Goal: Information Seeking & Learning: Check status

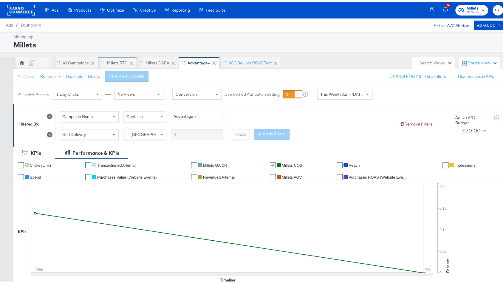
click at [116, 60] on div "Millets RTG" at bounding box center [117, 61] width 21 height 6
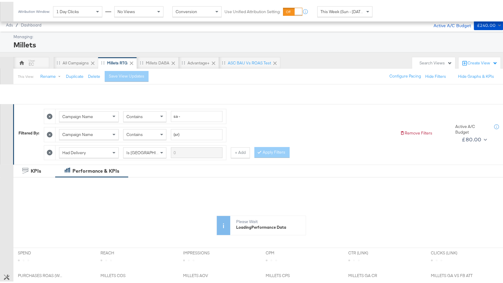
scroll to position [153, 0]
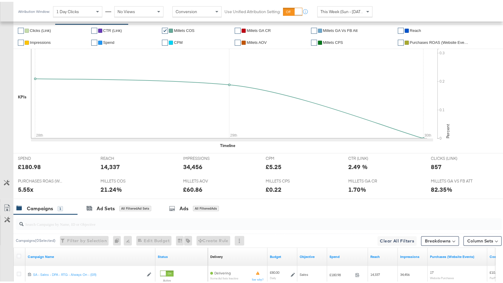
click at [206, 145] on div "✔ Clicks (Link) ✔ CTR (Link) ✔ Millets COS ✔ Millets GA CR ✔ Millets GA vs FB a…" at bounding box center [261, 87] width 496 height 129
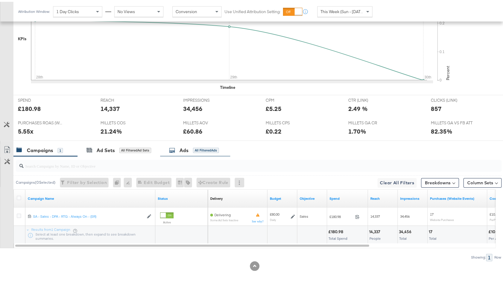
click at [203, 142] on div "Ads All Filtered Ads" at bounding box center [195, 148] width 70 height 13
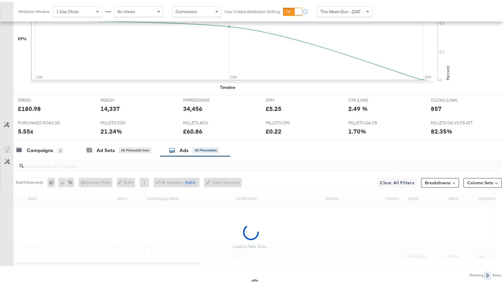
scroll to position [229, 0]
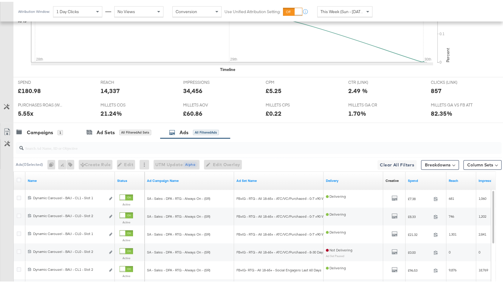
click at [157, 143] on input "search" at bounding box center [241, 144] width 434 height 12
type input "slot 1"
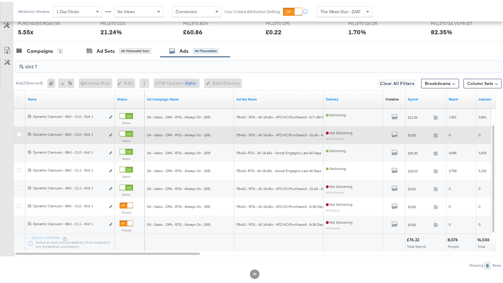
scroll to position [318, 0]
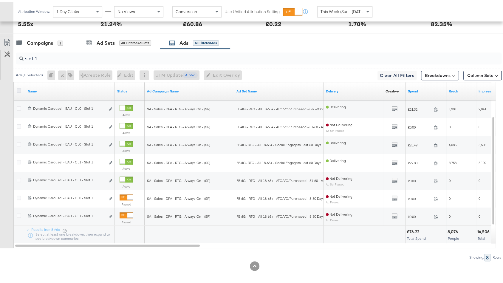
click at [19, 86] on icon at bounding box center [19, 88] width 4 height 4
click at [0, 0] on input "checkbox" at bounding box center [0, 0] width 0 height 0
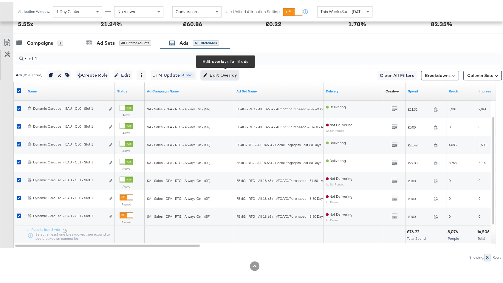
click at [207, 72] on icon "button" at bounding box center [205, 74] width 4 height 4
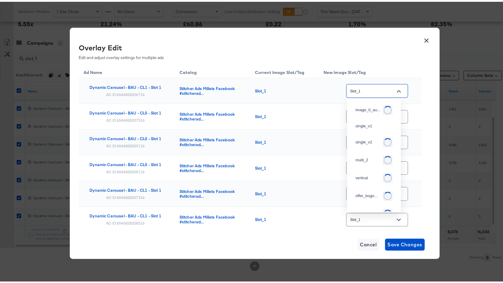
click at [358, 89] on input "Slot_1" at bounding box center [372, 89] width 47 height 7
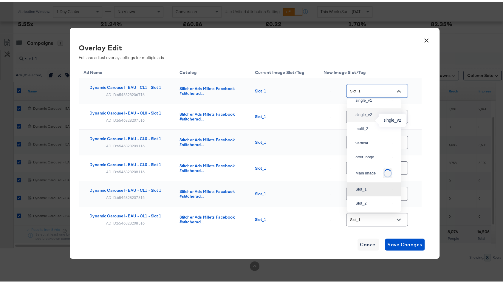
scroll to position [20, 0]
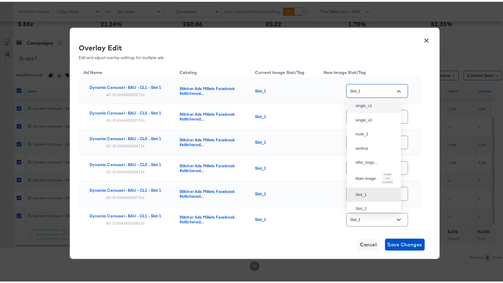
click at [375, 108] on div "single_v1" at bounding box center [374, 104] width 44 height 11
type input "single_v1"
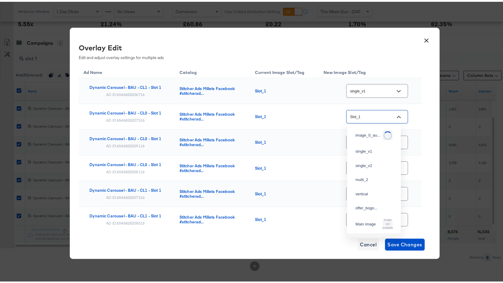
click at [378, 117] on input "Slot_1" at bounding box center [372, 115] width 47 height 7
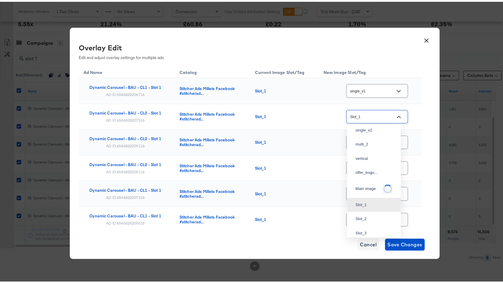
scroll to position [4, 0]
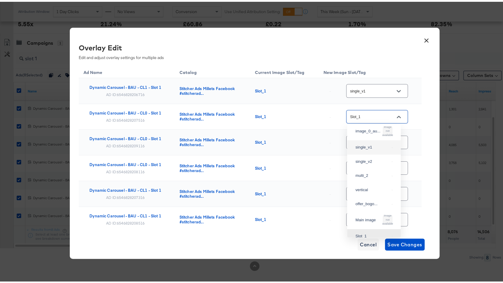
click at [374, 144] on div "single_v1" at bounding box center [372, 146] width 34 height 6
type input "single_v1"
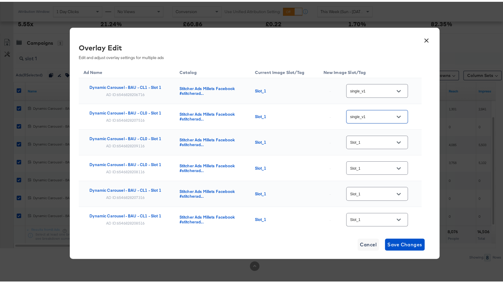
click at [376, 140] on input "Slot_1" at bounding box center [372, 140] width 47 height 7
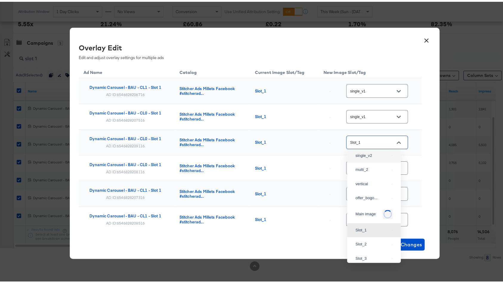
scroll to position [31, 0]
click at [375, 150] on div "single_v1" at bounding box center [374, 144] width 44 height 11
type input "single_v1"
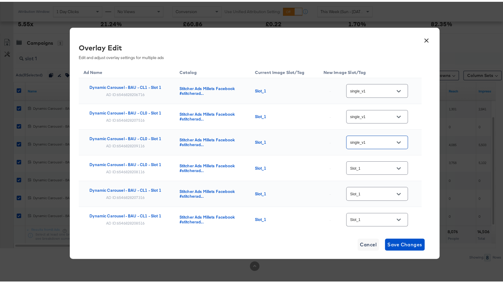
click at [373, 165] on input "Slot_1" at bounding box center [372, 166] width 47 height 7
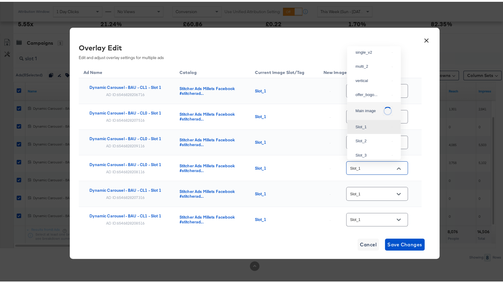
scroll to position [0, 0]
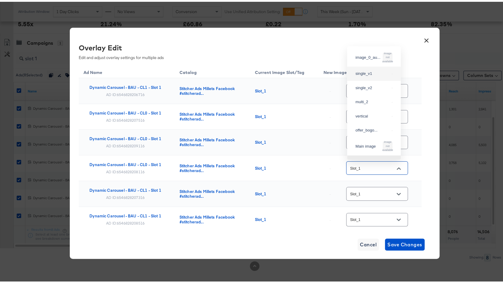
click at [392, 72] on img at bounding box center [392, 72] width 1 height 1
type input "single_v1"
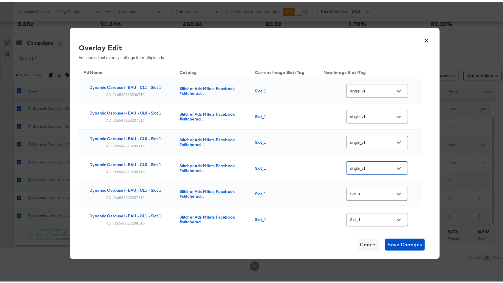
click at [377, 189] on input "Slot_1" at bounding box center [372, 192] width 47 height 7
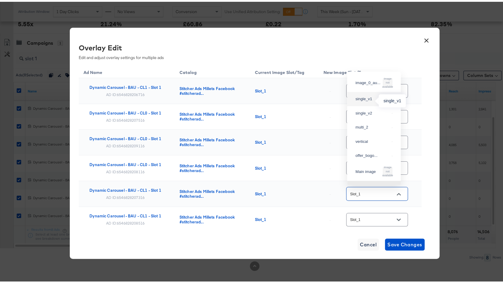
click at [371, 100] on div "single_v1" at bounding box center [372, 97] width 34 height 6
type input "single_v1"
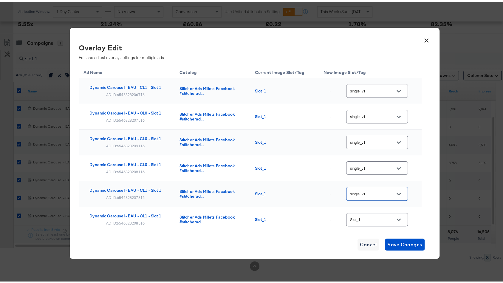
scroll to position [68, 0]
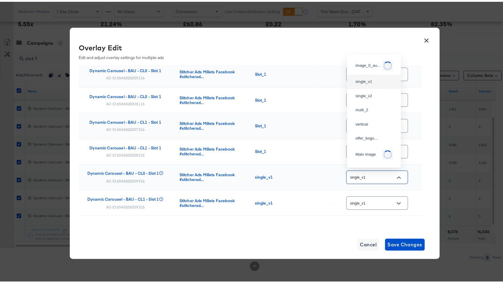
click at [381, 172] on input "single_v1" at bounding box center [372, 175] width 47 height 7
click at [371, 193] on div "single_v1" at bounding box center [377, 201] width 62 height 16
click at [378, 147] on input "Slot_1" at bounding box center [372, 150] width 47 height 7
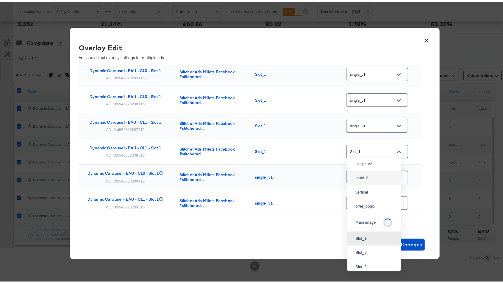
scroll to position [0, 0]
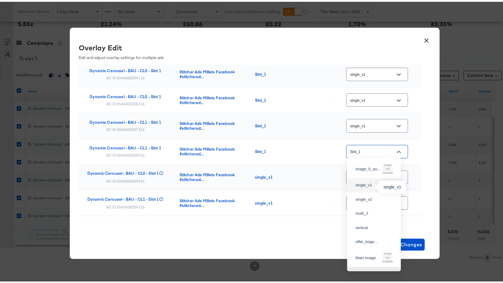
click at [372, 183] on div "single_v1" at bounding box center [372, 183] width 34 height 6
type input "single_v1"
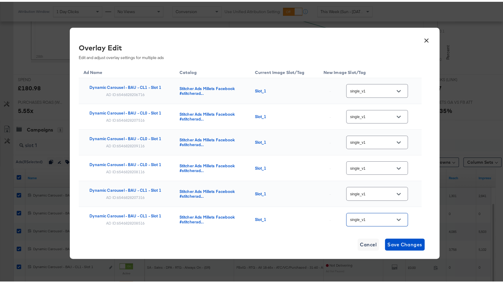
scroll to position [200, 0]
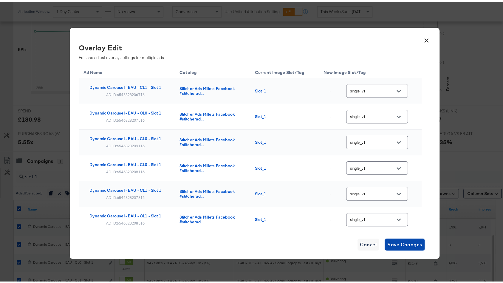
click at [397, 240] on span "Save Changes" at bounding box center [404, 243] width 35 height 8
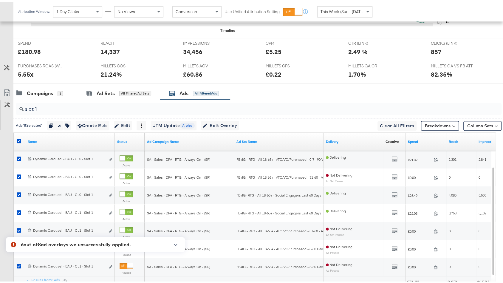
scroll to position [313, 0]
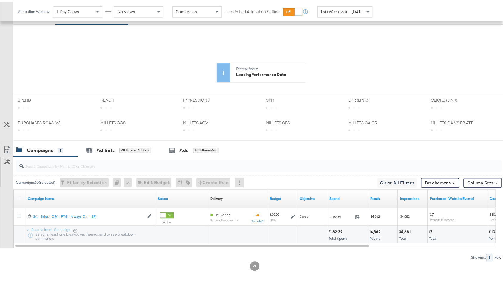
scroll to position [171, 0]
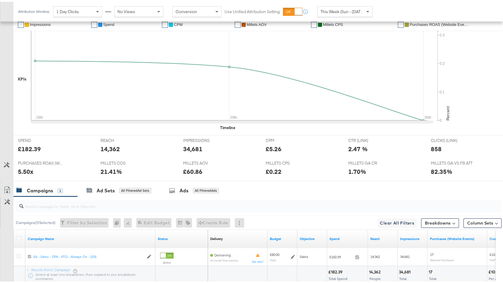
click at [188, 149] on div "34,681" at bounding box center [192, 147] width 19 height 9
click at [176, 186] on div "Ads All Filtered Ads" at bounding box center [194, 189] width 50 height 7
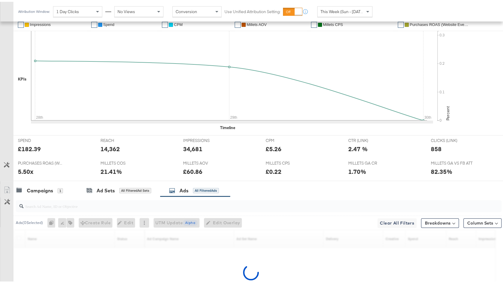
click at [157, 196] on input "search" at bounding box center [241, 202] width 434 height 12
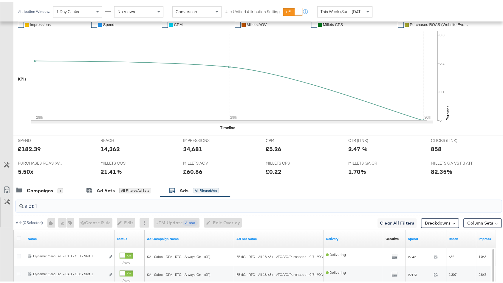
type input "slot 1"
click at [17, 235] on icon at bounding box center [19, 236] width 4 height 4
click at [0, 0] on input "checkbox" at bounding box center [0, 0] width 0 height 0
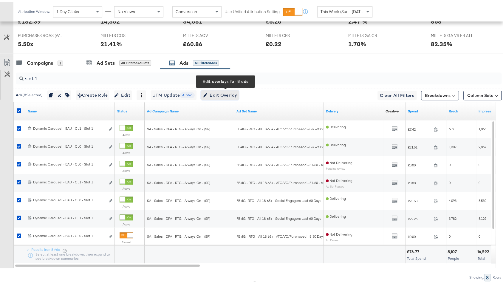
click at [230, 90] on span "Edit Overlay Edit overlays for 8 ads" at bounding box center [220, 93] width 34 height 7
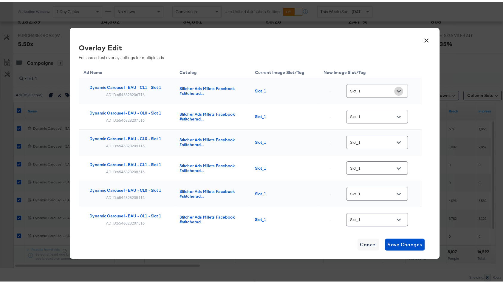
click at [395, 92] on button "Open" at bounding box center [398, 89] width 9 height 9
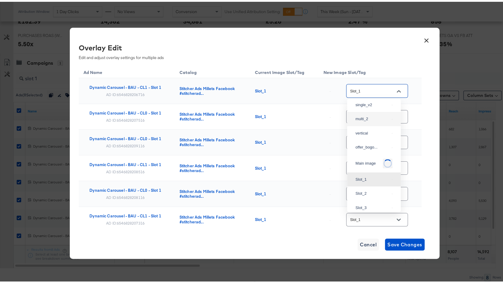
scroll to position [0, 0]
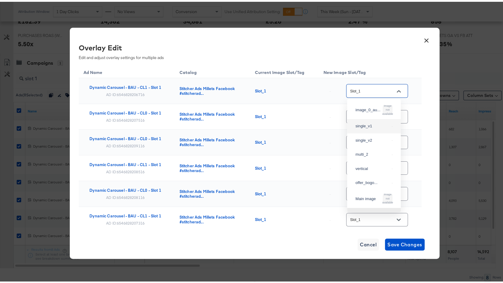
click at [392, 125] on img at bounding box center [392, 124] width 1 height 1
type input "single_v1"
click at [379, 111] on div "Slot_1" at bounding box center [377, 114] width 62 height 13
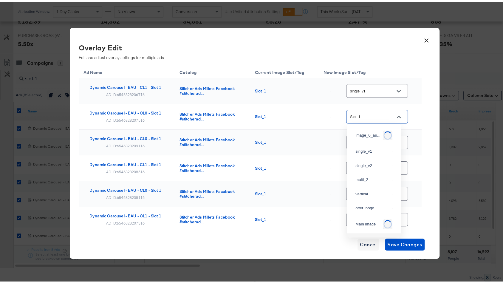
click at [380, 113] on input "Slot_1" at bounding box center [372, 115] width 47 height 7
click at [374, 148] on div "single_v1" at bounding box center [372, 150] width 34 height 6
type input "single_v1"
click at [375, 139] on input "Slot_1" at bounding box center [372, 140] width 47 height 7
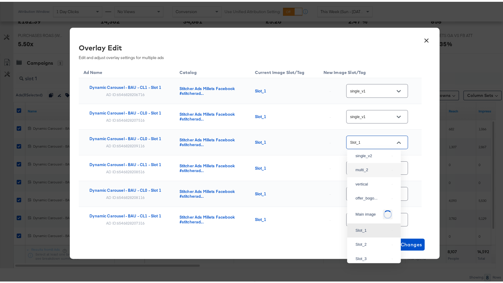
scroll to position [25, 0]
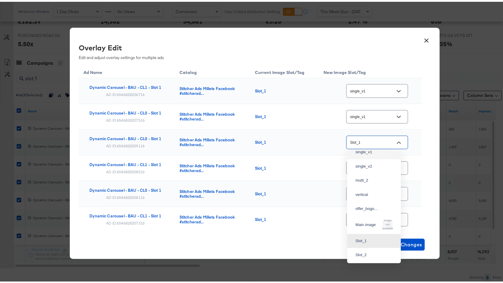
click at [374, 157] on li "single_v1" at bounding box center [374, 150] width 54 height 14
type input "single_v1"
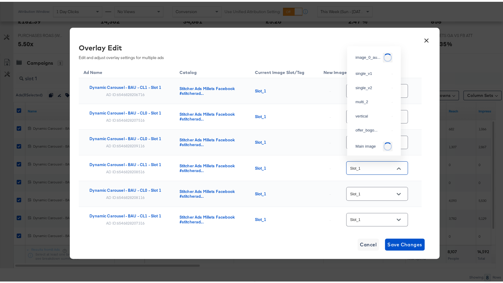
click at [370, 169] on input "Slot_1" at bounding box center [372, 166] width 47 height 7
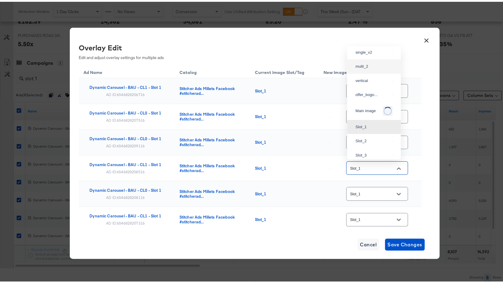
scroll to position [20, 0]
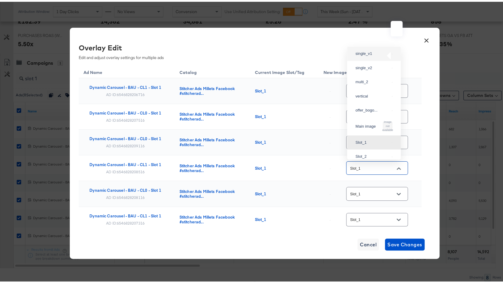
click at [392, 52] on img at bounding box center [392, 52] width 1 height 1
type input "single_v1"
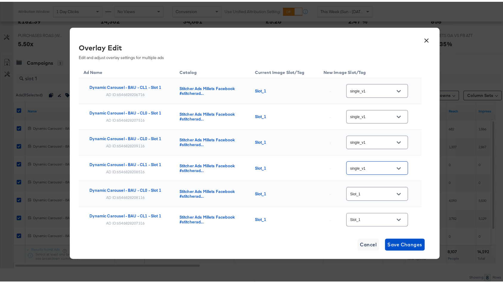
click at [372, 192] on input "Slot_1" at bounding box center [372, 192] width 47 height 7
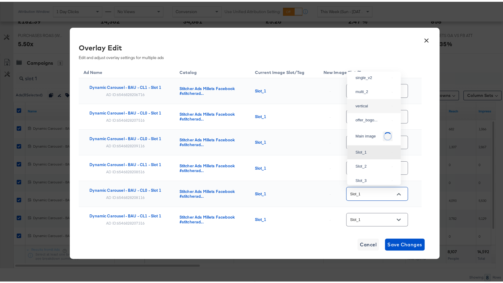
scroll to position [13, 0]
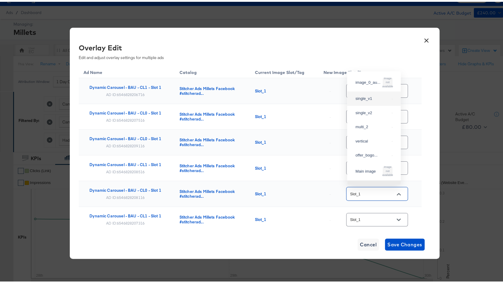
click at [369, 100] on div "single_v1" at bounding box center [372, 97] width 34 height 6
type input "single_v1"
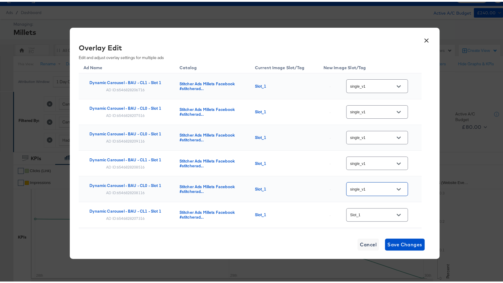
scroll to position [54, 0]
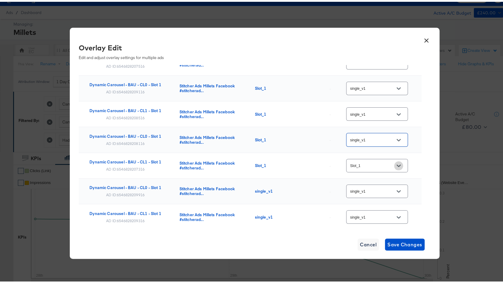
click at [394, 160] on button "Open" at bounding box center [398, 164] width 9 height 9
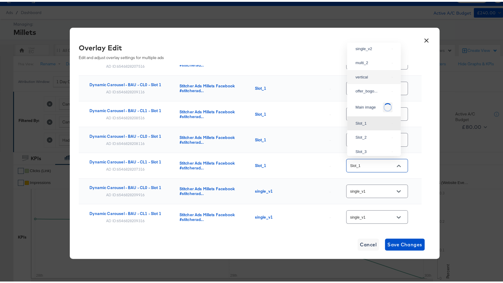
scroll to position [0, 0]
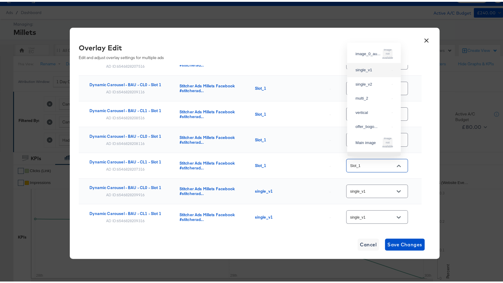
click at [377, 74] on div "single_v1" at bounding box center [374, 68] width 44 height 11
type input "single_v1"
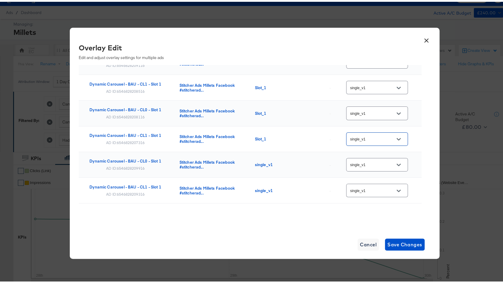
scroll to position [82, 0]
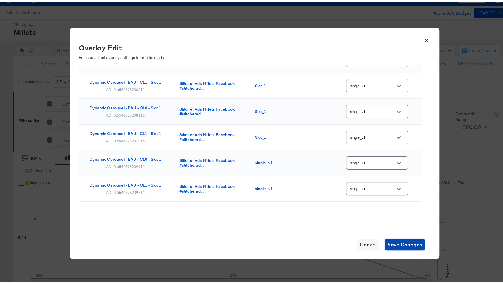
click at [408, 245] on span "Save Changes" at bounding box center [404, 243] width 35 height 8
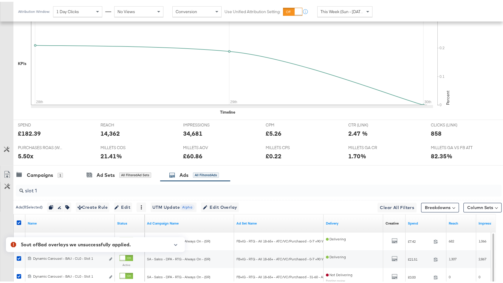
scroll to position [296, 0]
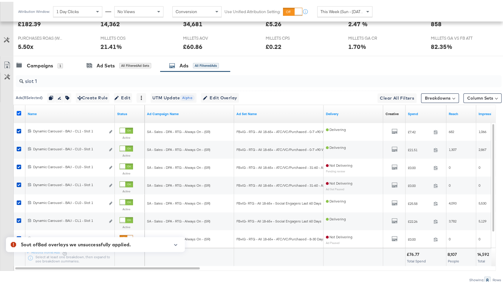
click at [18, 109] on icon at bounding box center [19, 111] width 4 height 4
click at [0, 0] on input "checkbox" at bounding box center [0, 0] width 0 height 0
click at [18, 109] on icon at bounding box center [19, 111] width 4 height 4
click at [0, 0] on input "checkbox" at bounding box center [0, 0] width 0 height 0
click at [230, 92] on span "Edit Overlay Edit overlays for 8 ads" at bounding box center [220, 95] width 34 height 7
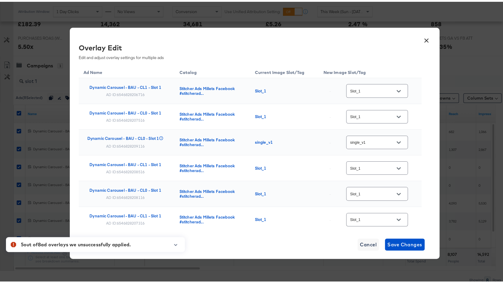
click at [137, 92] on div "AD ID: 6546828206716" at bounding box center [125, 92] width 38 height 5
copy div "6546828206716"
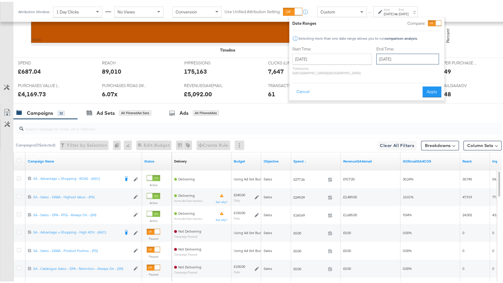
click at [389, 58] on input "[DATE]" at bounding box center [407, 57] width 63 height 11
click at [388, 122] on td "29" at bounding box center [393, 121] width 10 height 8
type input "[DATE]"
click at [433, 85] on button "Apply" at bounding box center [432, 90] width 19 height 11
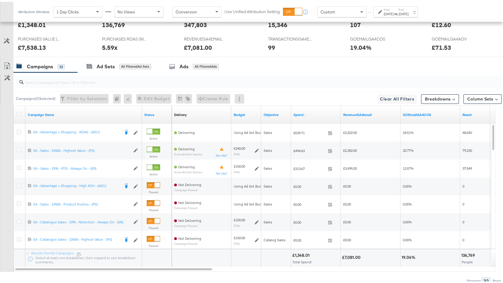
scroll to position [308, 0]
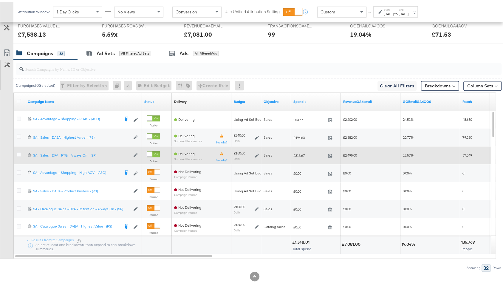
click at [298, 152] on span "£313.67" at bounding box center [309, 154] width 32 height 4
copy span "313.67"
click at [352, 152] on span "£2,495.00" at bounding box center [350, 153] width 14 height 4
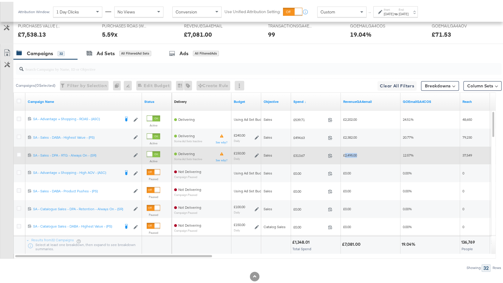
copy span "2,495.00"
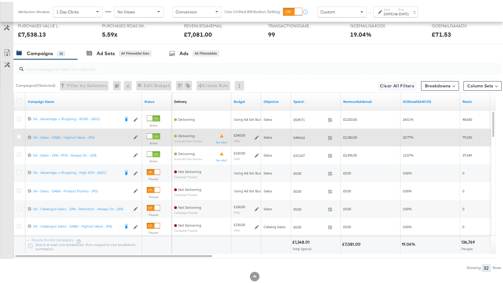
click at [295, 134] on span "£494.63" at bounding box center [309, 136] width 32 height 4
copy span "494.63"
click at [350, 133] on span "£2,382.00" at bounding box center [350, 135] width 14 height 4
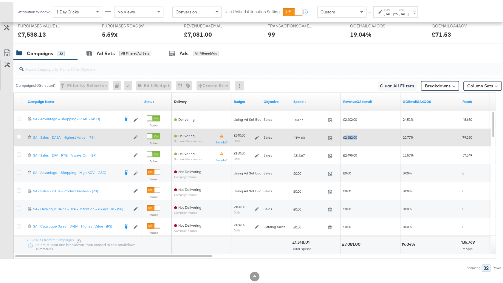
copy span "2,382.00"
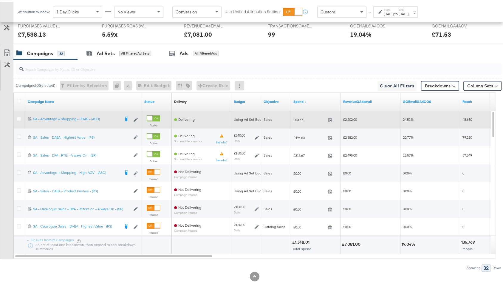
click at [299, 117] on span "£539.71" at bounding box center [309, 118] width 32 height 4
copy span "539.71"
click at [350, 116] on span "£2,202.00" at bounding box center [350, 117] width 14 height 4
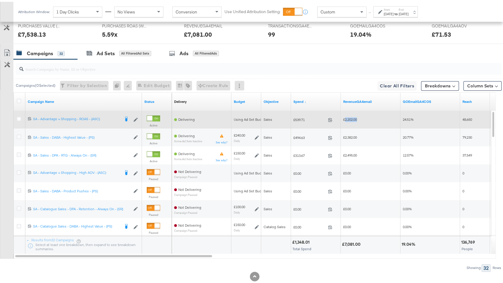
copy span "2,202.00"
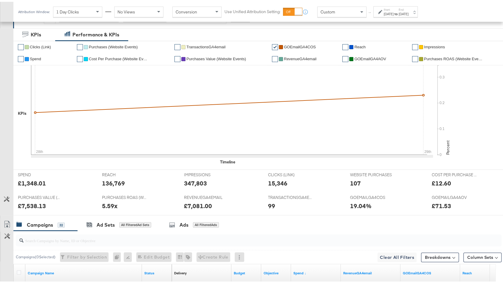
scroll to position [66, 0]
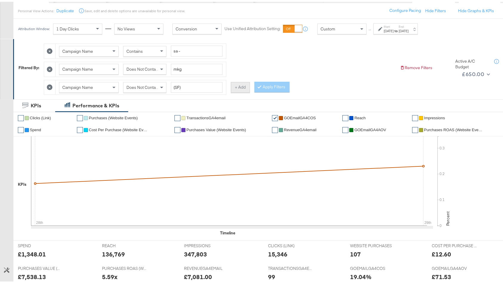
click at [242, 87] on button "+ Add" at bounding box center [240, 85] width 19 height 11
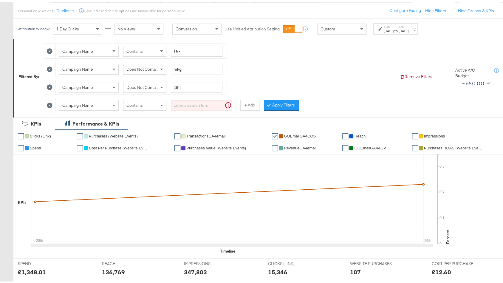
click at [104, 101] on div "Campaign Name" at bounding box center [88, 103] width 59 height 10
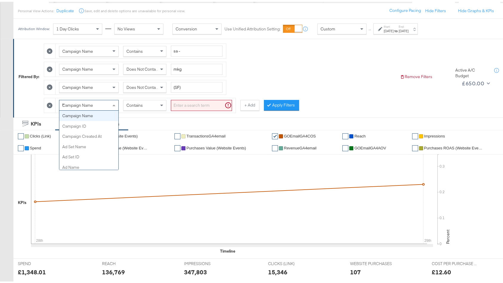
scroll to position [0, 0]
type input "had"
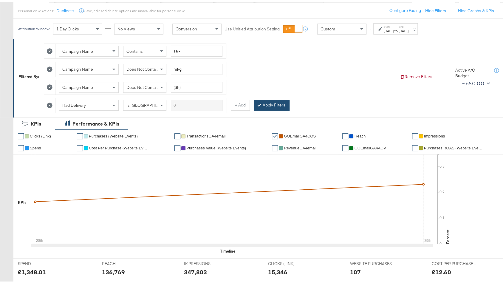
click at [275, 103] on button "Apply Filters" at bounding box center [271, 103] width 35 height 11
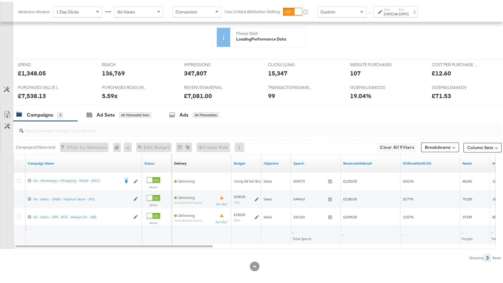
scroll to position [140, 0]
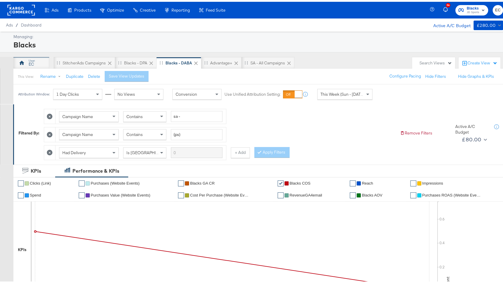
click at [28, 57] on div "EC" at bounding box center [31, 61] width 36 height 12
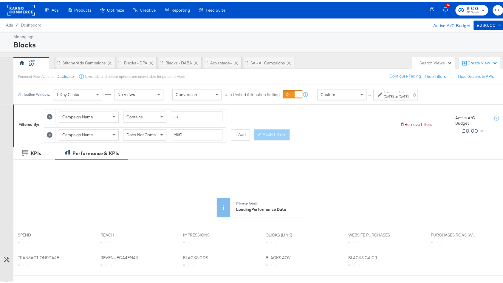
click at [409, 95] on div "[DATE]" at bounding box center [404, 94] width 10 height 5
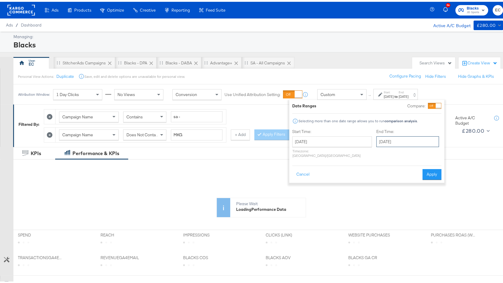
click at [376, 137] on input "September 28th 2025" at bounding box center [407, 140] width 63 height 11
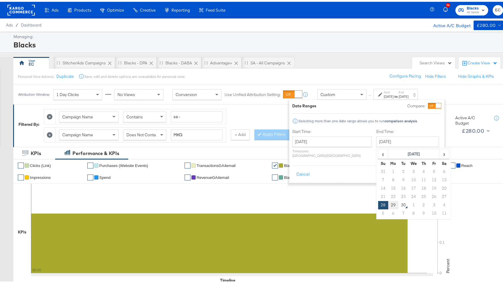
click at [388, 202] on td "29" at bounding box center [393, 203] width 10 height 8
type input "September 29th 2025"
click at [431, 167] on button "Apply" at bounding box center [432, 172] width 19 height 11
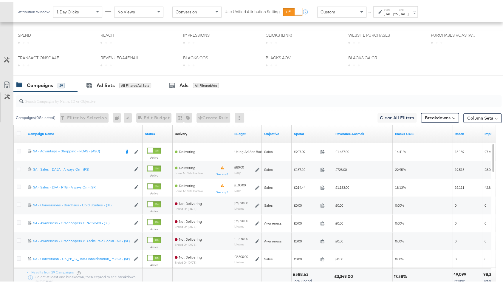
scroll to position [259, 0]
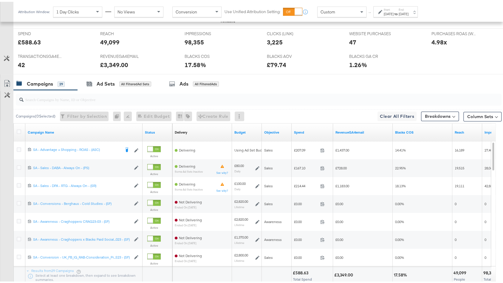
click at [310, 131] on div "Spend" at bounding box center [312, 131] width 41 height 10
click at [307, 128] on link "Spend" at bounding box center [312, 130] width 37 height 5
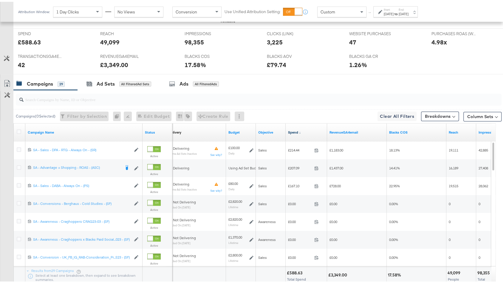
scroll to position [13, 0]
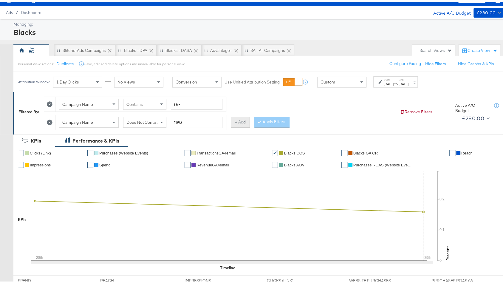
click at [248, 117] on button "+ Add" at bounding box center [240, 120] width 19 height 11
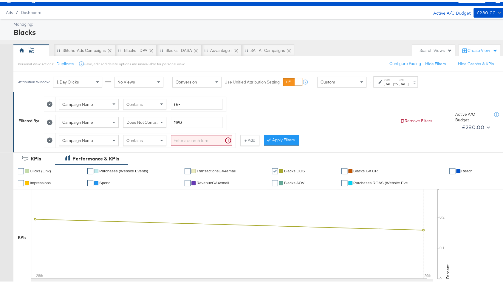
click at [102, 134] on div "Campaign Name" at bounding box center [88, 139] width 59 height 10
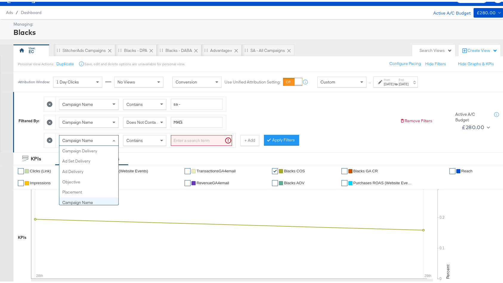
scroll to position [52, 0]
type input "ha"
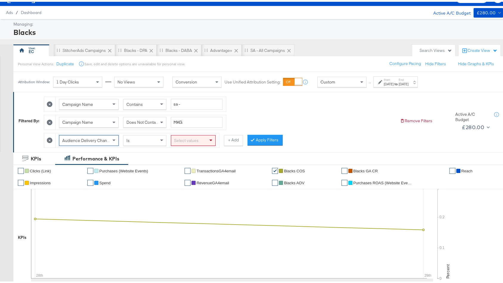
click at [100, 136] on span "Audience Delivery Changes" at bounding box center [88, 138] width 52 height 5
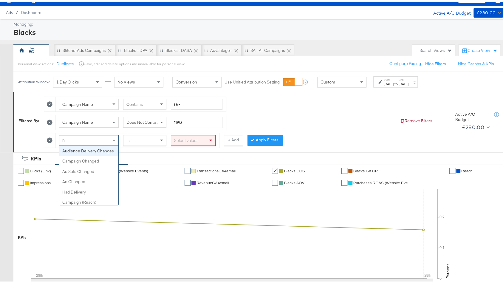
type input "had"
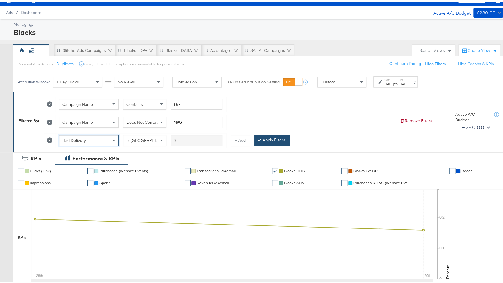
click at [275, 141] on button "Apply Filters" at bounding box center [271, 138] width 35 height 11
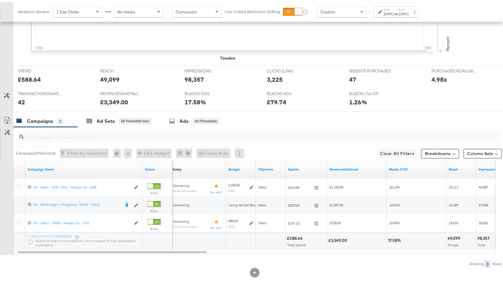
scroll to position [247, 0]
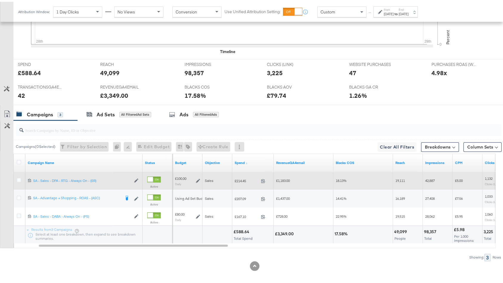
click at [241, 177] on span "£214.45" at bounding box center [247, 179] width 24 height 4
copy span "214.45"
click at [286, 177] on span "£1,183.00" at bounding box center [283, 179] width 14 height 4
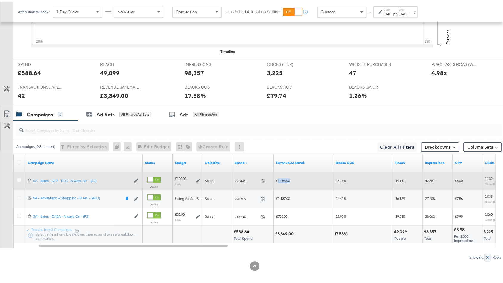
copy span "1,183.00"
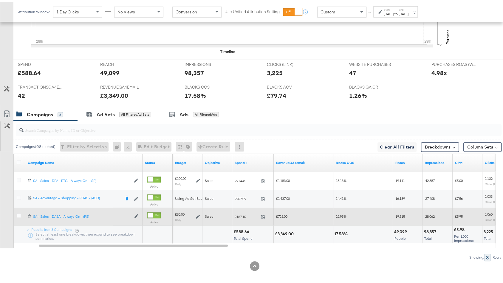
click at [242, 213] on span "£167.10" at bounding box center [247, 215] width 24 height 4
copy span "167.10"
click at [282, 214] on span "£728.00" at bounding box center [281, 214] width 11 height 4
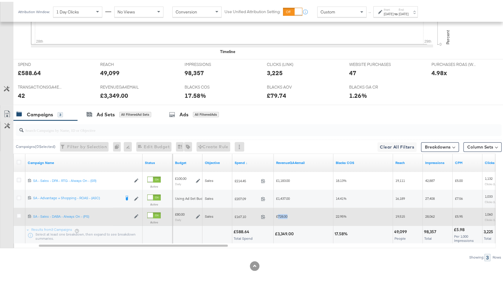
copy span "728.00"
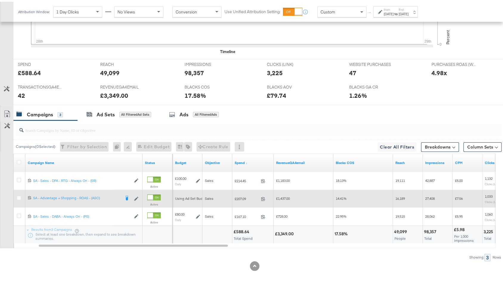
click at [240, 195] on span "£207.09" at bounding box center [247, 197] width 24 height 4
copy span "207.09"
click at [284, 194] on span "£1,437.00" at bounding box center [283, 196] width 14 height 4
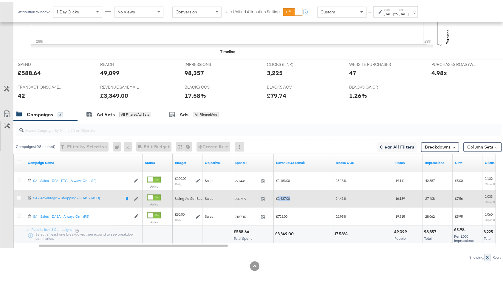
copy span "1,437.00"
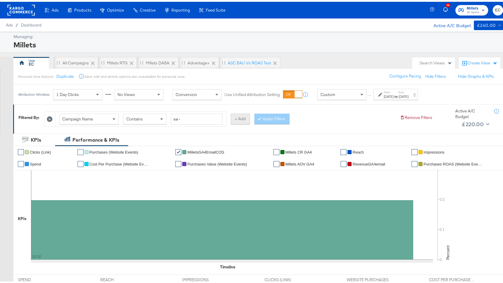
click at [239, 118] on button "+ Add" at bounding box center [240, 117] width 19 height 11
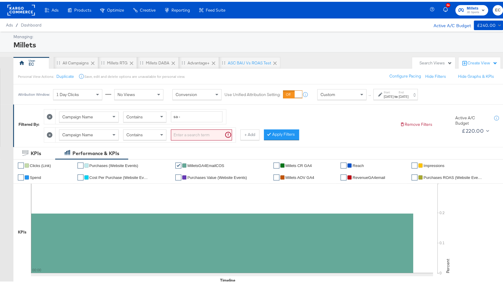
click at [103, 128] on div "Campaign Name" at bounding box center [88, 133] width 59 height 10
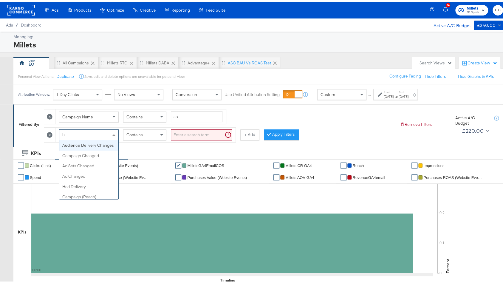
type input "had"
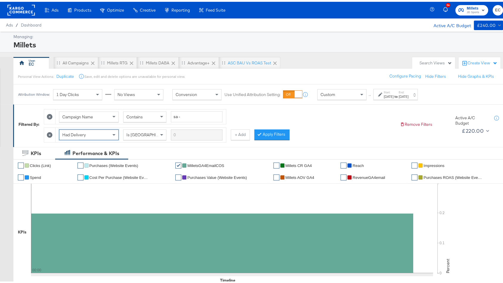
click at [409, 91] on label "End:" at bounding box center [404, 91] width 10 height 4
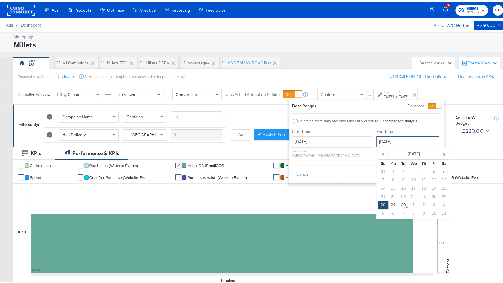
click at [376, 142] on input "[DATE]" at bounding box center [407, 140] width 63 height 11
click at [388, 203] on td "29" at bounding box center [393, 203] width 10 height 8
type input "[DATE]"
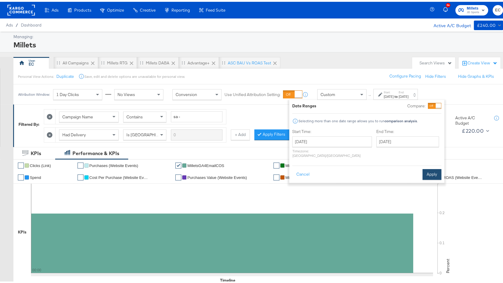
click at [431, 168] on button "Apply" at bounding box center [432, 172] width 19 height 11
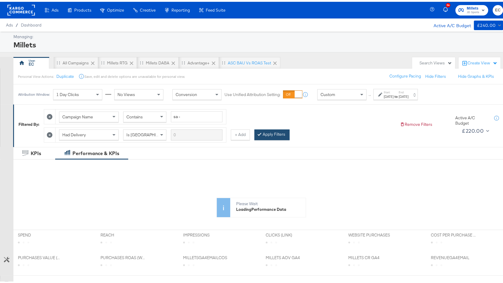
click at [264, 133] on button "Apply Filters" at bounding box center [271, 133] width 35 height 11
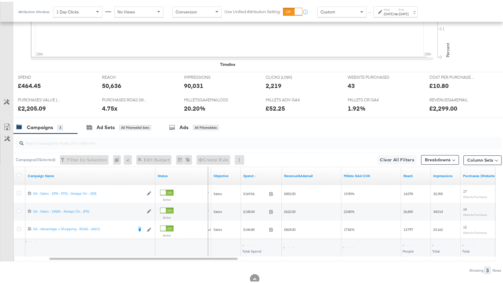
scroll to position [229, 0]
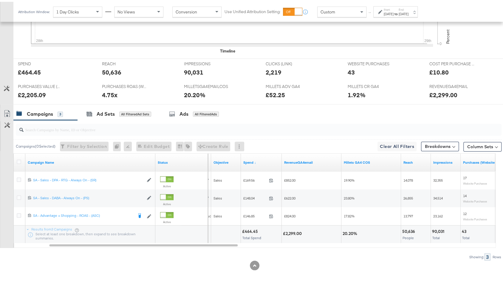
click at [399, 10] on strong "to" at bounding box center [396, 12] width 5 height 4
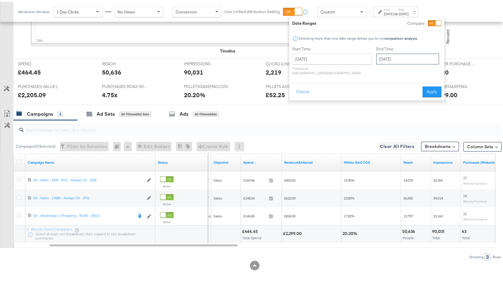
click at [383, 55] on input "[DATE]" at bounding box center [407, 57] width 63 height 11
click at [436, 67] on div "Start Time: [DATE] ‹ [DATE] › Su Mo Tu We Th Fr Sa 31 1 2 3 4 5 6 7 8 9 10 11 1…" at bounding box center [366, 60] width 149 height 32
click at [436, 86] on button "Apply" at bounding box center [432, 90] width 19 height 11
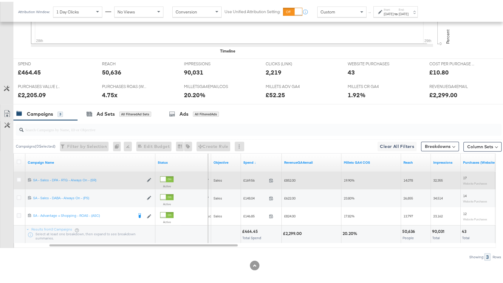
click at [254, 176] on span "£169.56" at bounding box center [254, 178] width 23 height 4
copy span "169.56"
click at [291, 178] on span "£852.00" at bounding box center [289, 178] width 11 height 4
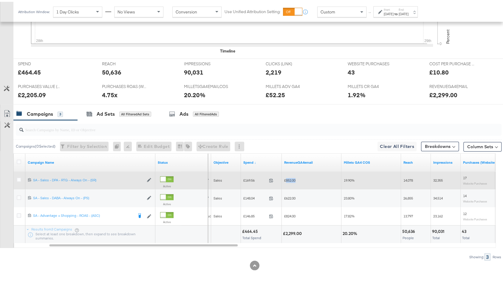
copy span "852.00"
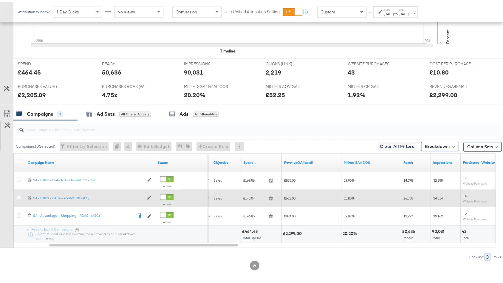
click at [251, 194] on span "£148.04" at bounding box center [254, 196] width 23 height 4
copy span "148.04"
click at [289, 194] on span "£622.00" at bounding box center [289, 196] width 11 height 4
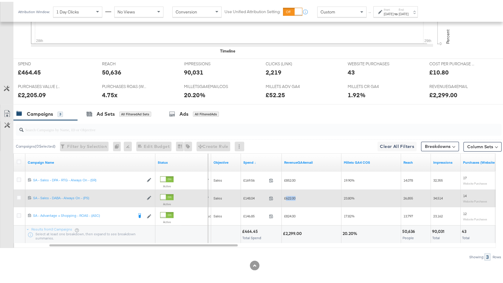
copy span "622.00"
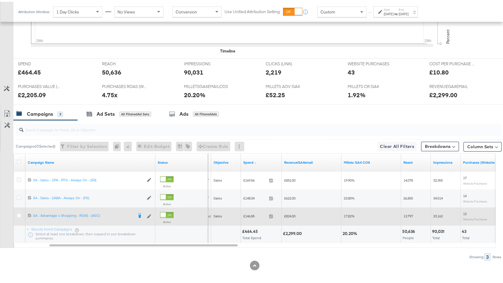
click at [249, 214] on span "£146.85" at bounding box center [254, 214] width 23 height 4
copy span "146.85"
click at [292, 213] on span "£824.00" at bounding box center [289, 214] width 11 height 4
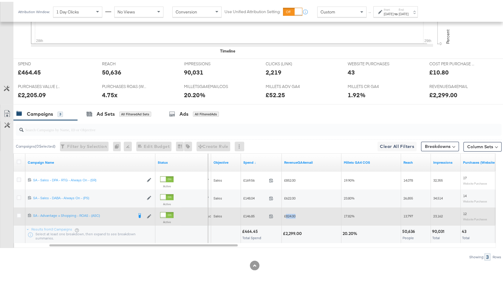
copy span "824.00"
